Goal: Task Accomplishment & Management: Complete application form

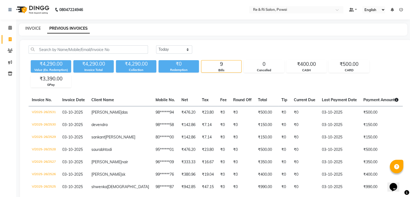
click at [30, 27] on link "INVOICE" at bounding box center [32, 28] width 15 height 5
select select "service"
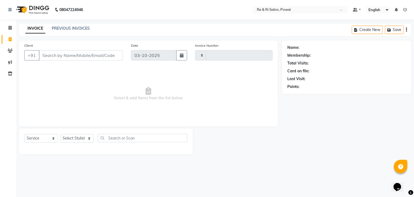
type input "2532"
select select "5364"
click at [49, 57] on input "Client" at bounding box center [81, 55] width 84 height 10
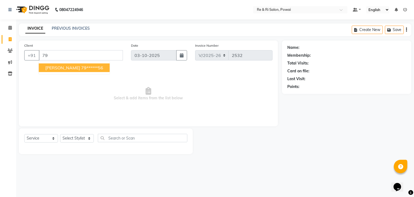
type input "7"
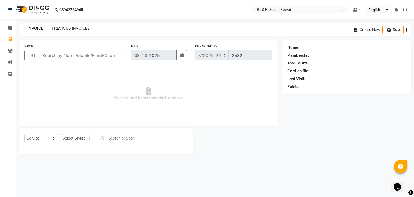
click at [73, 29] on link "PREVIOUS INVOICES" at bounding box center [71, 28] width 38 height 5
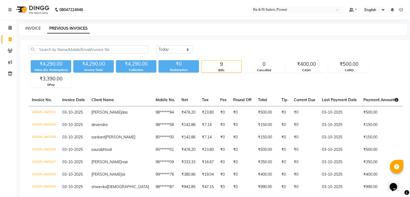
click at [35, 30] on link "INVOICE" at bounding box center [32, 28] width 15 height 5
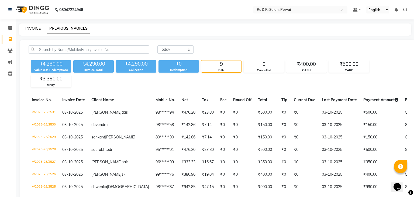
select select "5364"
select select "service"
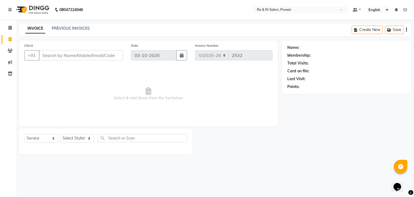
click at [47, 55] on input "Client" at bounding box center [81, 55] width 84 height 10
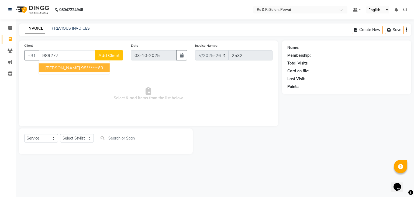
click at [53, 70] on span "[PERSON_NAME]" at bounding box center [62, 67] width 35 height 5
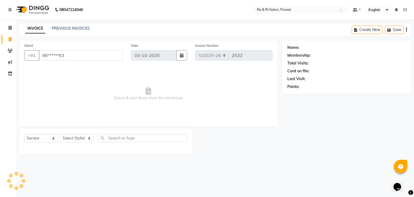
type input "98******63"
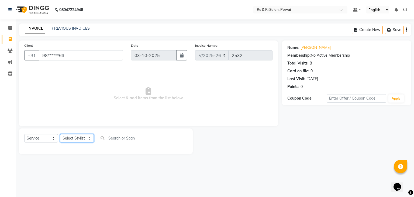
click at [89, 140] on select "Select Stylist [PERSON_NAME] Danish Poonam [PERSON_NAME] [PERSON_NAME] [PERSON_…" at bounding box center [77, 138] width 34 height 8
select select "63988"
click at [60, 134] on select "Select Stylist [PERSON_NAME] Danish Poonam [PERSON_NAME] [PERSON_NAME] [PERSON_…" at bounding box center [77, 138] width 34 height 8
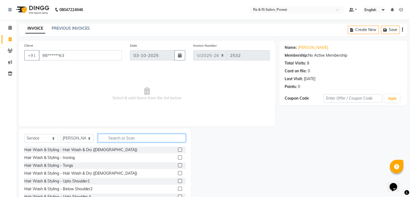
click at [114, 137] on input "text" at bounding box center [142, 138] width 88 height 8
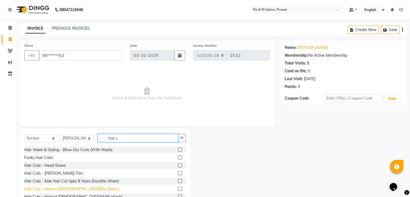
type input "hair c"
click at [67, 188] on div "Hair Cuts - Haircut [DEMOGRAPHIC_DATA](No Wash )" at bounding box center [71, 189] width 95 height 6
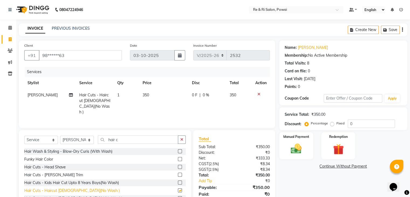
checkbox input "false"
click at [189, 96] on td "0 F | 0 %" at bounding box center [208, 103] width 38 height 29
select select "63988"
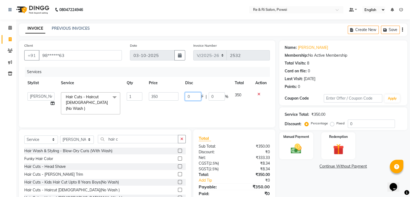
click at [196, 95] on input "0" at bounding box center [193, 96] width 16 height 8
type input "100"
click at [186, 110] on div "Services Stylist Service Qty Price Disc Total Action [PERSON_NAME] Danish Poona…" at bounding box center [146, 94] width 245 height 55
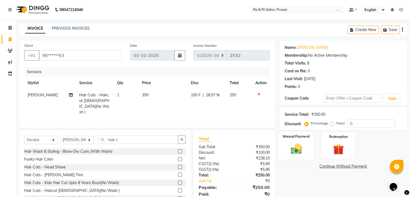
click at [297, 146] on img at bounding box center [296, 148] width 18 height 13
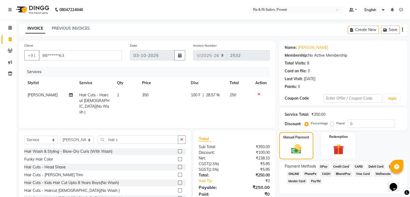
scroll to position [19, 0]
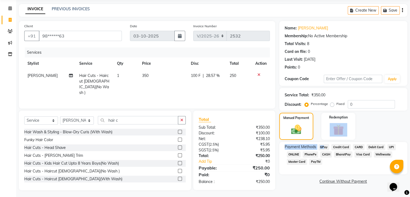
drag, startPoint x: 322, startPoint y: 145, endPoint x: 414, endPoint y: 114, distance: 96.6
click at [410, 114] on html "08047224946 Select Location × Re & Ri Salon, Powai Default Panel My Panel Engli…" at bounding box center [205, 79] width 410 height 197
click at [324, 147] on span "GPay" at bounding box center [323, 147] width 11 height 6
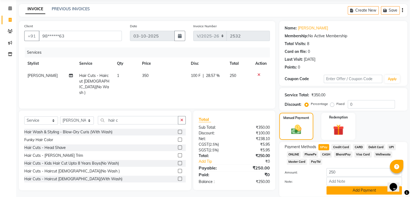
click at [352, 191] on button "Add Payment" at bounding box center [363, 190] width 75 height 8
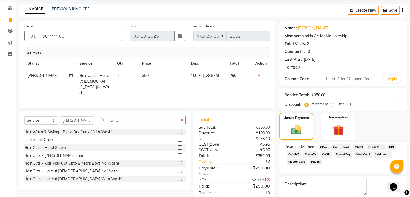
scroll to position [46, 0]
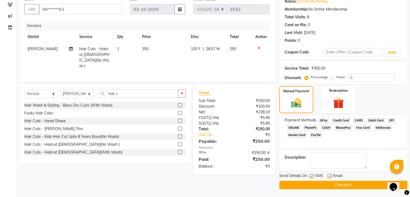
click at [330, 176] on label at bounding box center [329, 176] width 4 height 4
click at [330, 176] on input "checkbox" at bounding box center [329, 176] width 4 height 4
checkbox input "false"
click at [310, 174] on label at bounding box center [311, 176] width 4 height 4
click at [310, 174] on input "checkbox" at bounding box center [311, 176] width 4 height 4
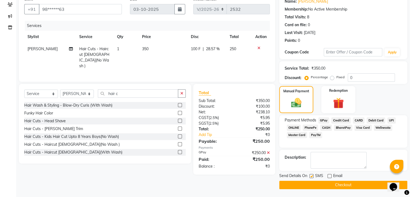
checkbox input "false"
click at [317, 184] on button "Checkout" at bounding box center [343, 185] width 128 height 8
